Goal: Information Seeking & Learning: Compare options

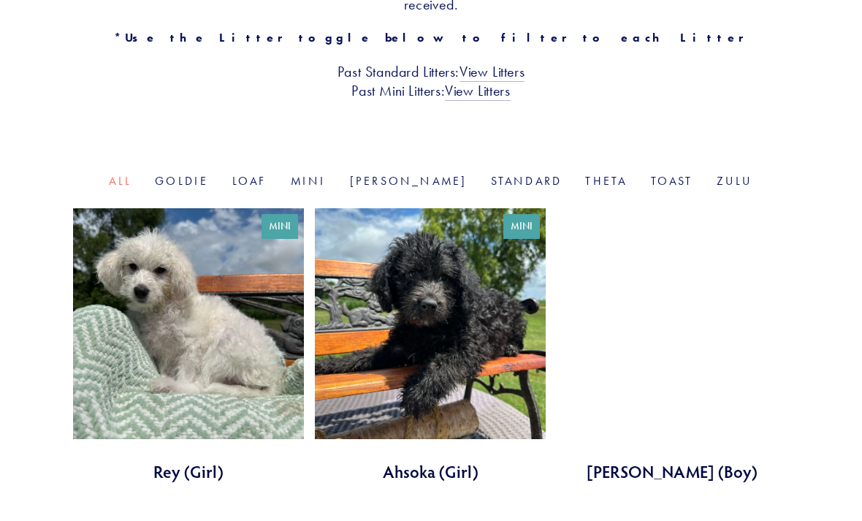
scroll to position [412, 0]
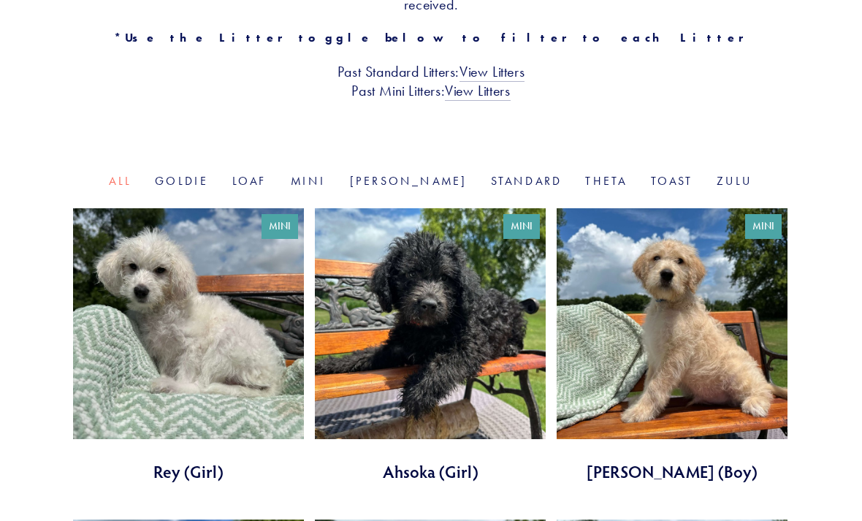
click at [448, 362] on link at bounding box center [430, 345] width 231 height 275
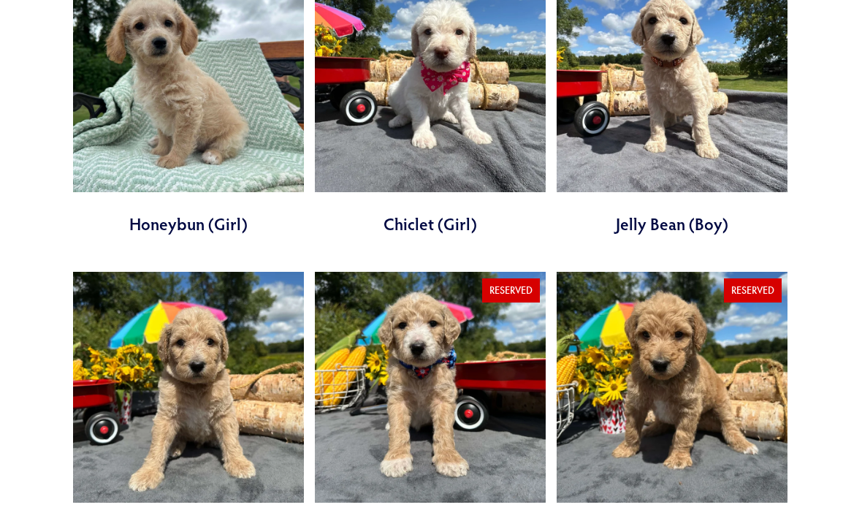
scroll to position [1258, 0]
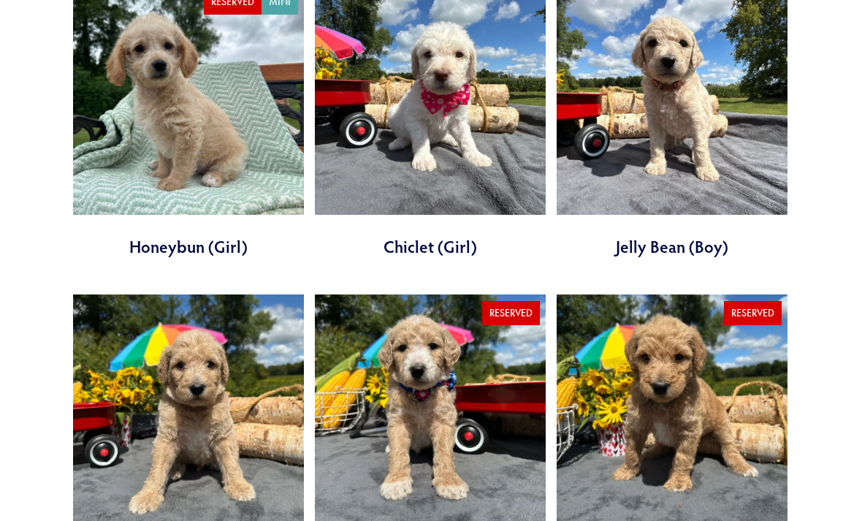
click at [166, 409] on link at bounding box center [188, 431] width 231 height 275
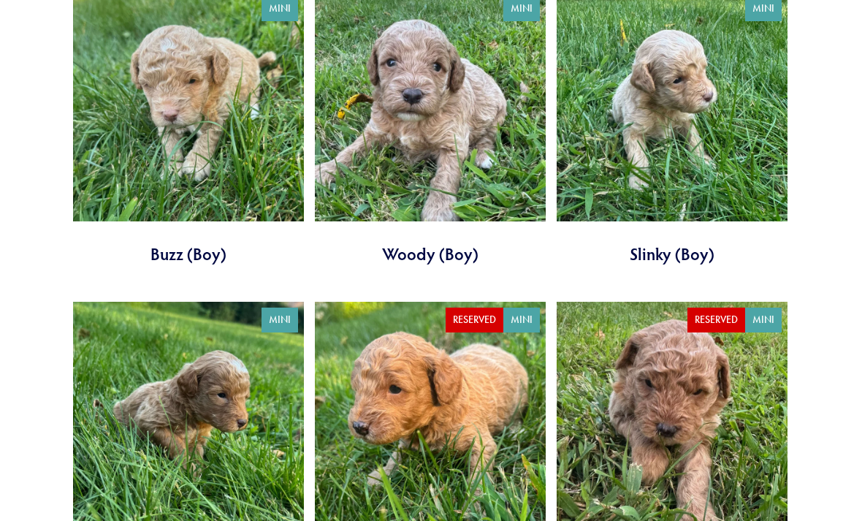
scroll to position [2174, 0]
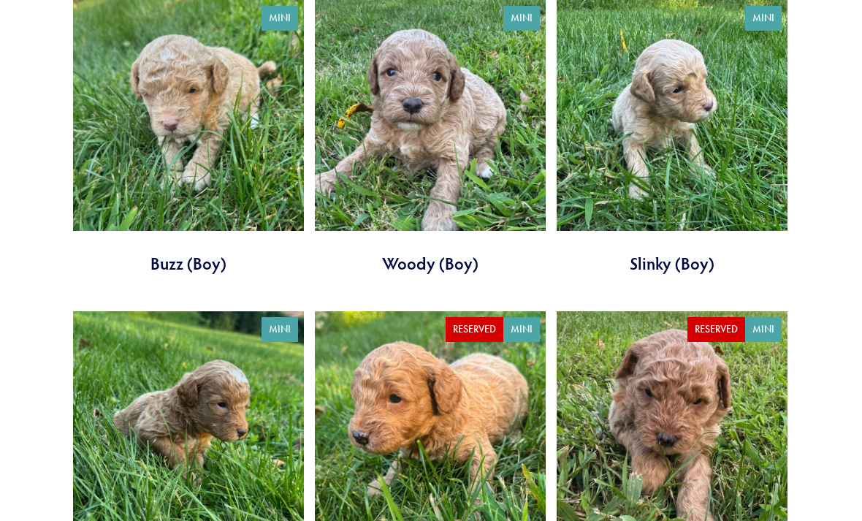
click at [434, 140] on link at bounding box center [430, 138] width 231 height 275
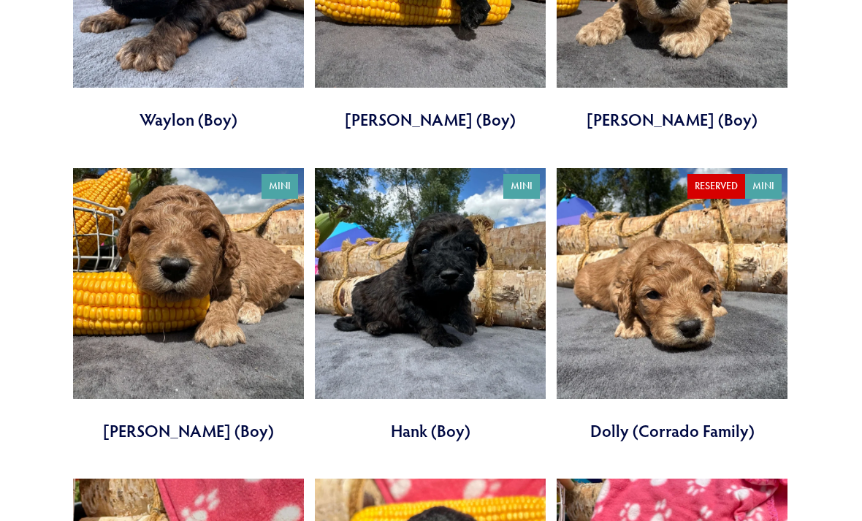
scroll to position [2963, 0]
click at [465, 270] on link at bounding box center [430, 305] width 231 height 275
click at [726, 280] on link at bounding box center [671, 305] width 231 height 275
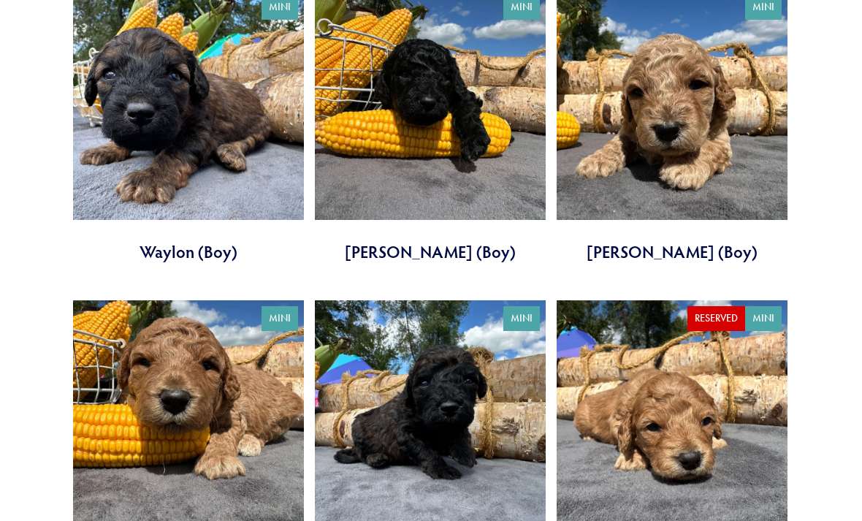
scroll to position [2828, 0]
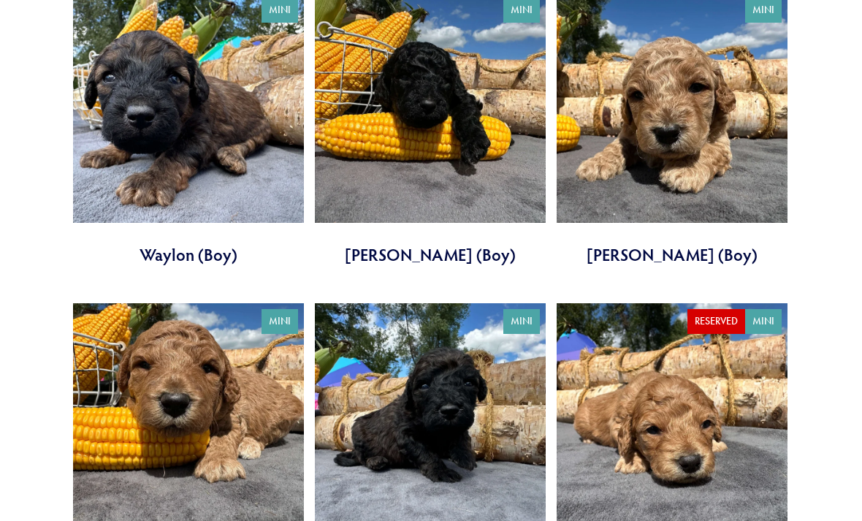
click at [189, 134] on link at bounding box center [188, 129] width 231 height 275
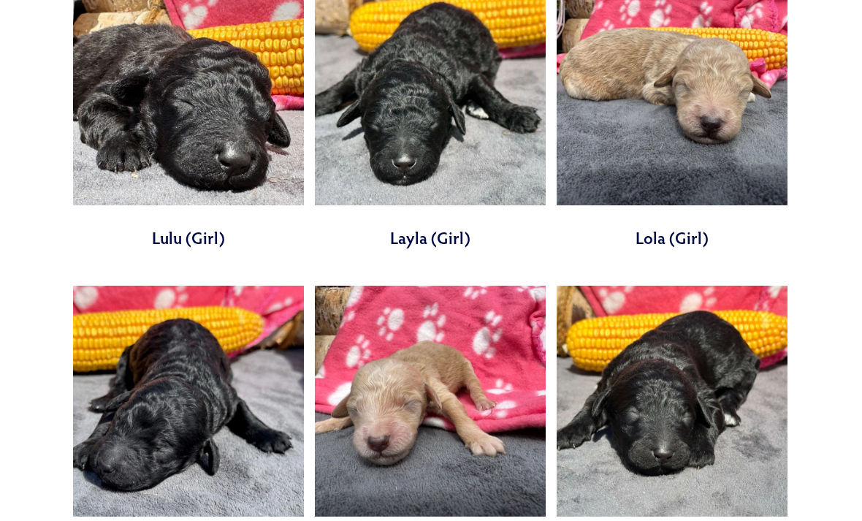
scroll to position [3430, 0]
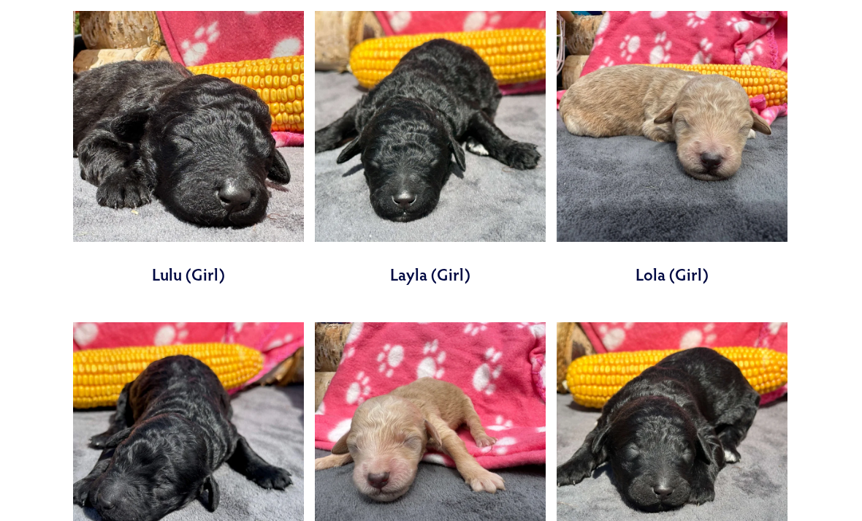
click at [442, 158] on link at bounding box center [430, 148] width 231 height 275
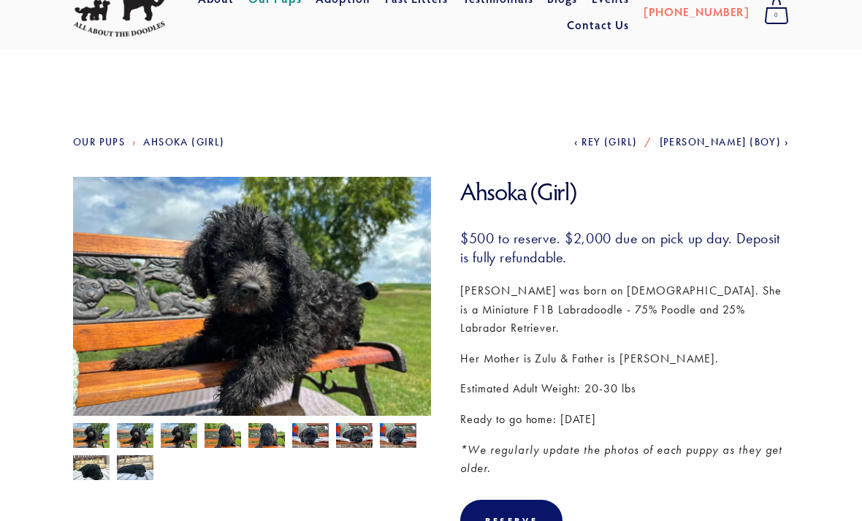
scroll to position [43, 0]
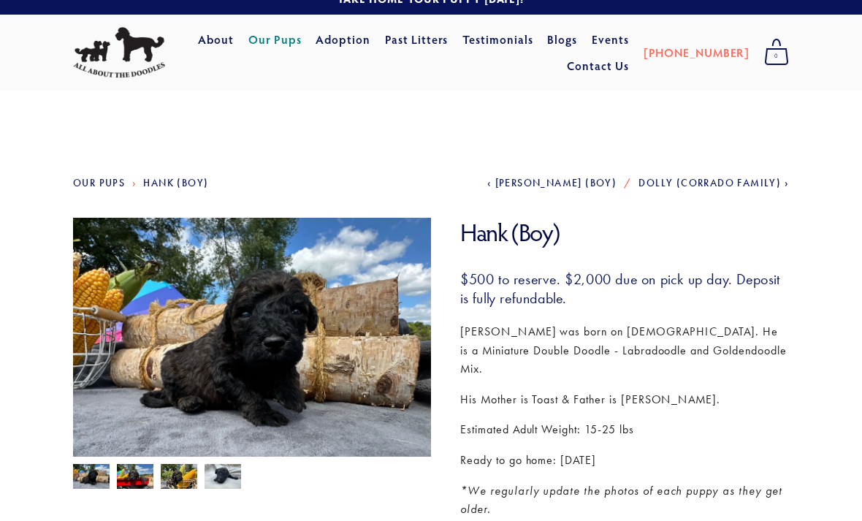
scroll to position [39, 0]
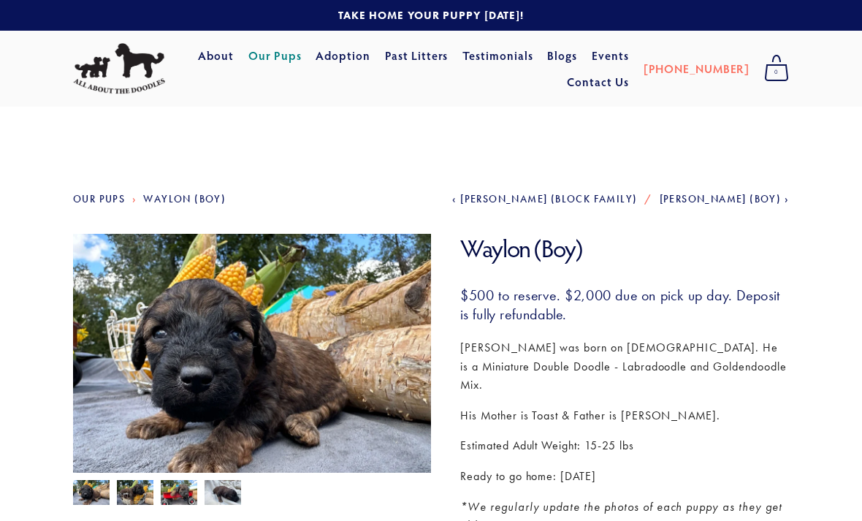
scroll to position [26, 0]
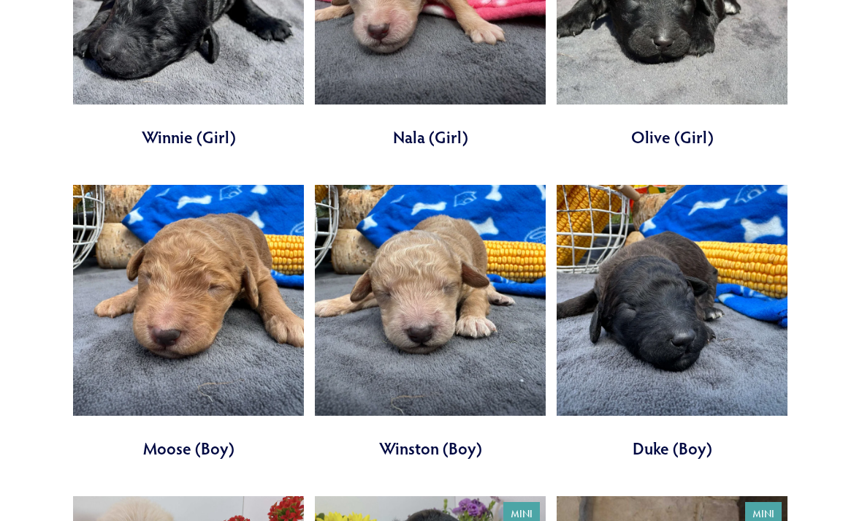
scroll to position [3876, 0]
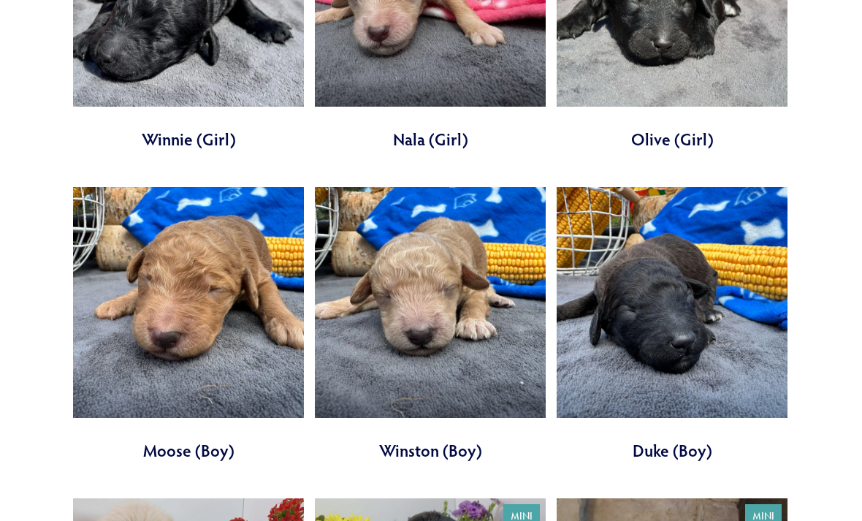
click at [393, 252] on link at bounding box center [430, 324] width 231 height 275
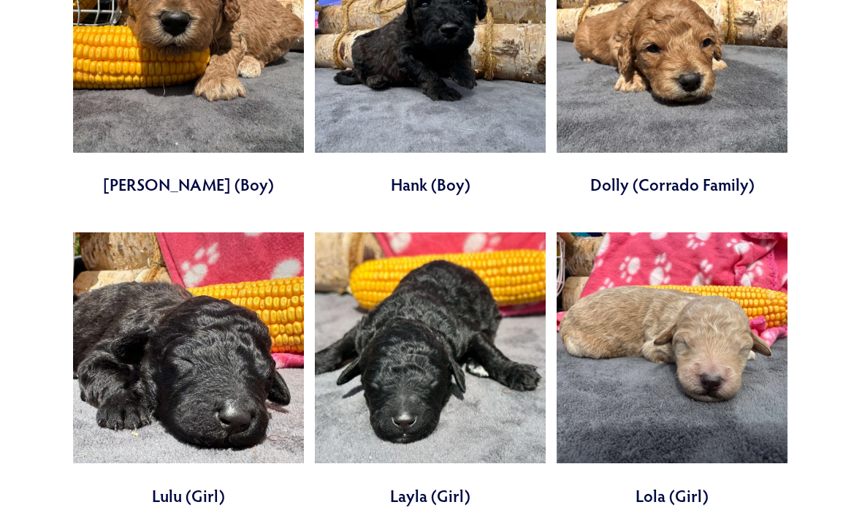
scroll to position [3214, 0]
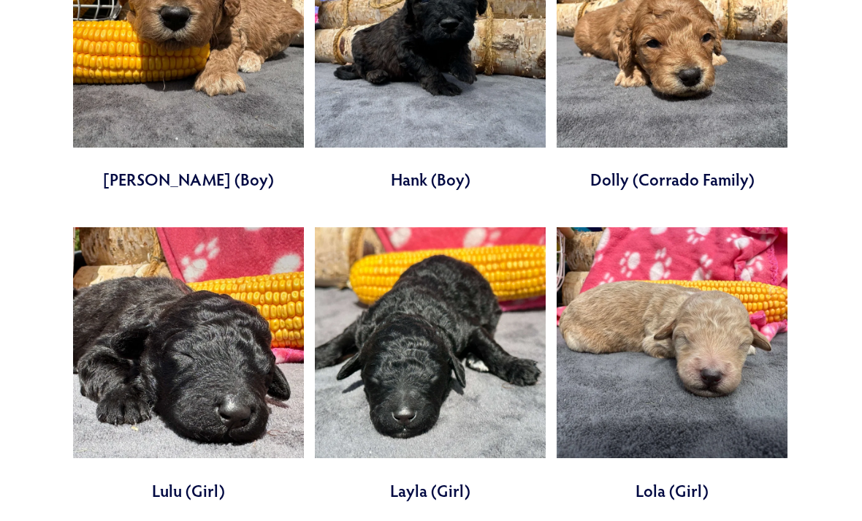
click at [180, 339] on link at bounding box center [188, 364] width 231 height 275
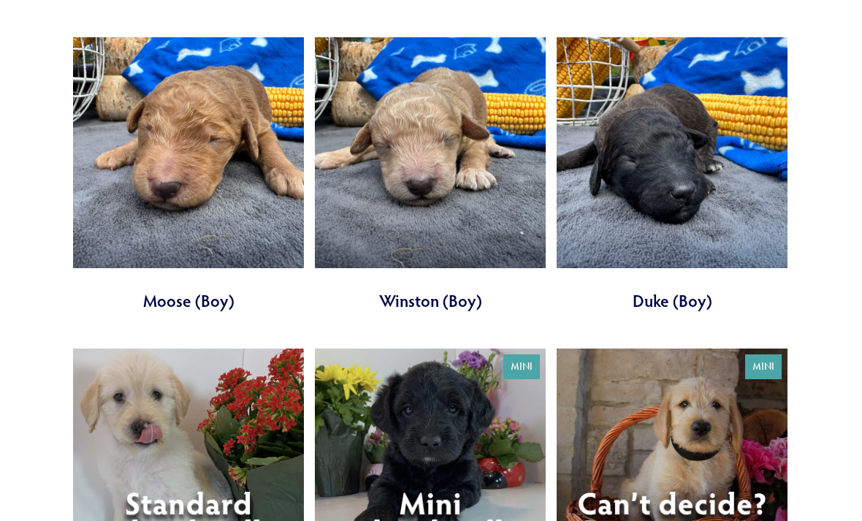
scroll to position [4026, 0]
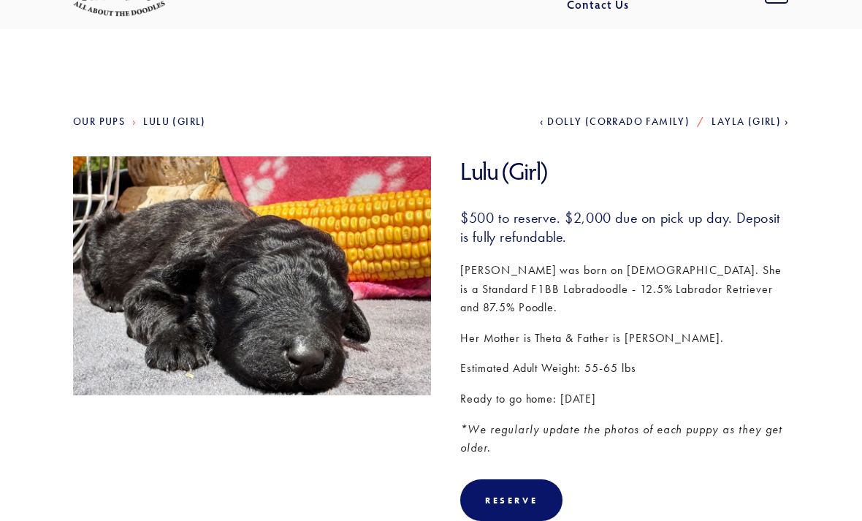
scroll to position [60, 0]
